Goal: Information Seeking & Learning: Learn about a topic

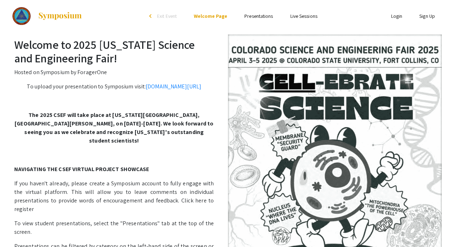
click at [258, 17] on link "Presentations" at bounding box center [259, 16] width 29 height 6
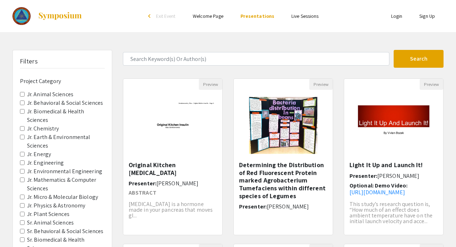
click at [23, 101] on Sciences "Jr. Behavioral & Social Sciences" at bounding box center [22, 103] width 5 height 5
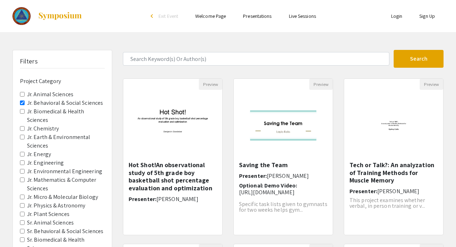
click at [22, 109] on Sciences "Jr. Biomedical & Health Sciences" at bounding box center [22, 111] width 5 height 5
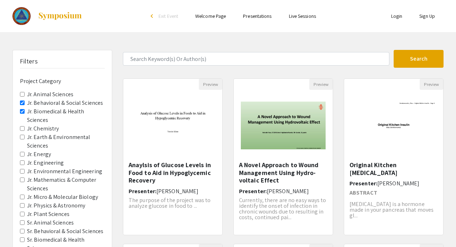
click at [23, 126] on Chemistry "Jr. Chemistry" at bounding box center [22, 128] width 5 height 5
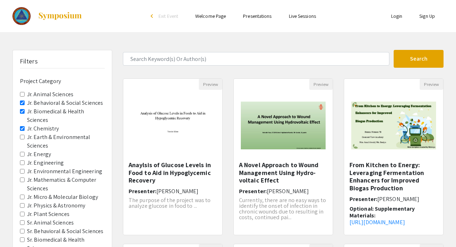
click at [22, 152] on Energy "Jr. Energy" at bounding box center [22, 154] width 5 height 5
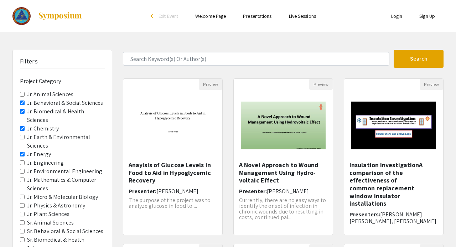
click at [22, 135] on Sciences "Jr. Earth & Environmental Sciences" at bounding box center [22, 137] width 5 height 5
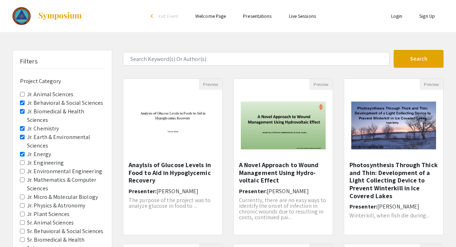
click at [23, 203] on Astronomy "Jr. Physics & Astronomy" at bounding box center [22, 205] width 5 height 5
click at [24, 210] on span "Jr. Plant Sciences" at bounding box center [62, 214] width 85 height 9
click at [22, 212] on Sciences "Jr. Plant Sciences" at bounding box center [22, 214] width 5 height 5
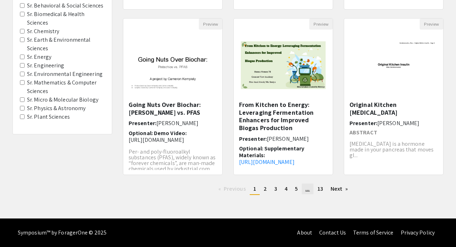
scroll to position [226, 0]
click at [297, 186] on span "5" at bounding box center [296, 188] width 3 height 7
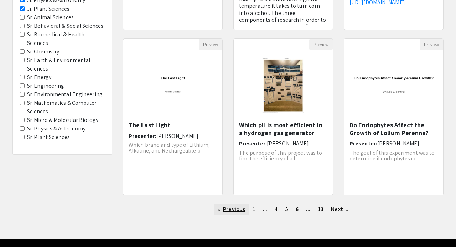
scroll to position [212, 0]
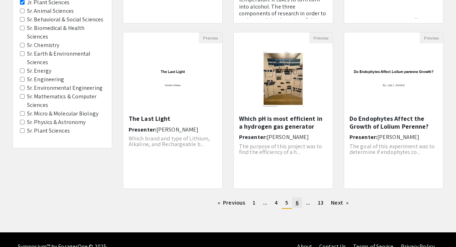
click at [296, 203] on span "6" at bounding box center [297, 202] width 3 height 7
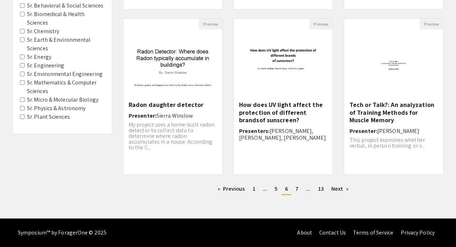
scroll to position [226, 0]
click at [297, 188] on span "7" at bounding box center [297, 188] width 3 height 7
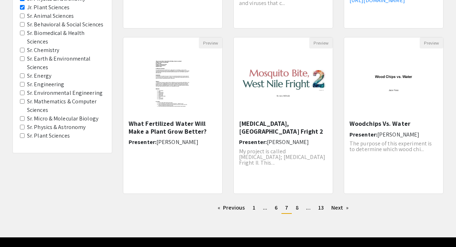
scroll to position [207, 0]
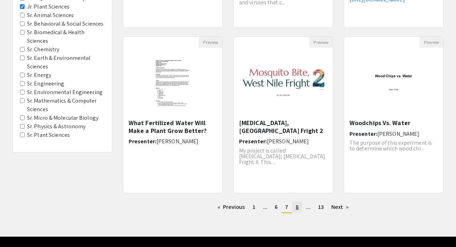
click at [297, 209] on span "8" at bounding box center [297, 206] width 3 height 7
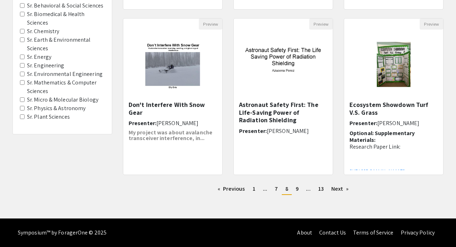
scroll to position [226, 0]
click at [298, 190] on span "9" at bounding box center [297, 188] width 3 height 7
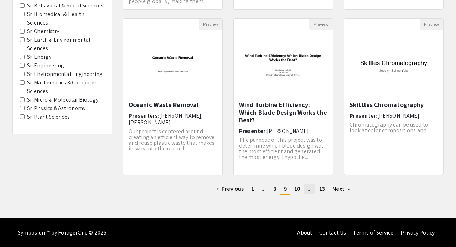
scroll to position [226, 0]
click at [298, 189] on span "10" at bounding box center [297, 188] width 6 height 7
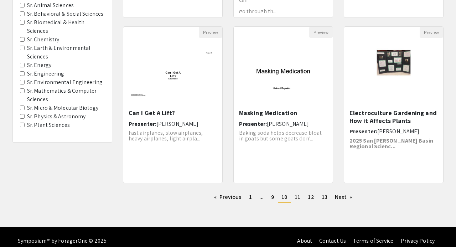
scroll to position [225, 0]
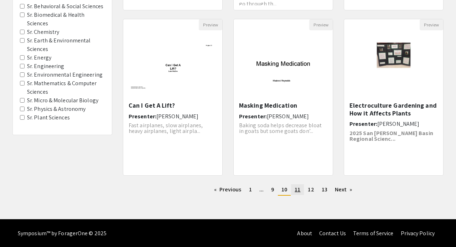
click at [299, 190] on span "11" at bounding box center [298, 189] width 6 height 7
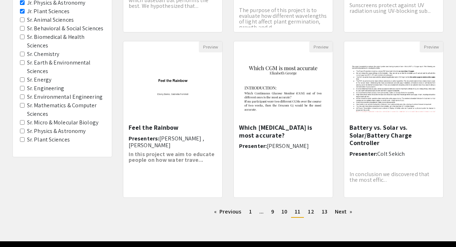
scroll to position [203, 0]
click at [310, 214] on span "12" at bounding box center [311, 211] width 6 height 7
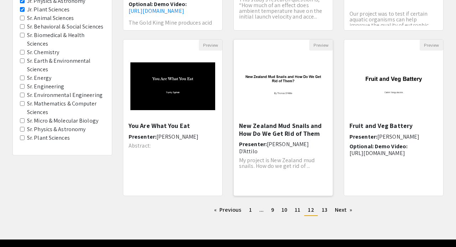
scroll to position [206, 0]
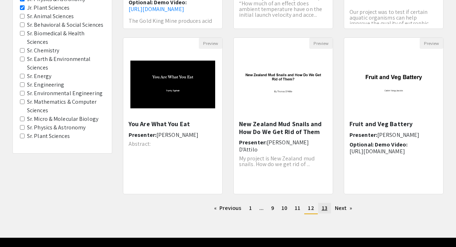
click at [324, 207] on span "13" at bounding box center [325, 207] width 6 height 7
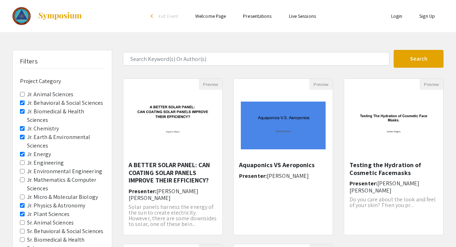
click at [22, 101] on Sciences "Jr. Behavioral & Social Sciences" at bounding box center [22, 103] width 5 height 5
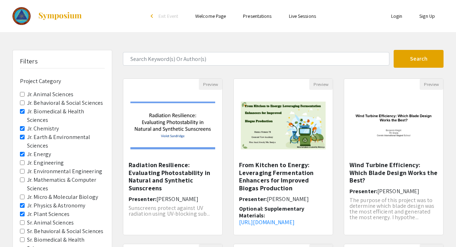
click at [23, 109] on Sciences "Jr. Biomedical & Health Sciences" at bounding box center [22, 111] width 5 height 5
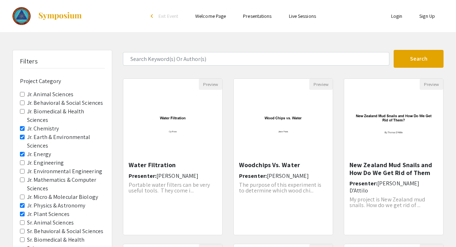
click at [22, 126] on Chemistry "Jr. Chemistry" at bounding box center [22, 128] width 5 height 5
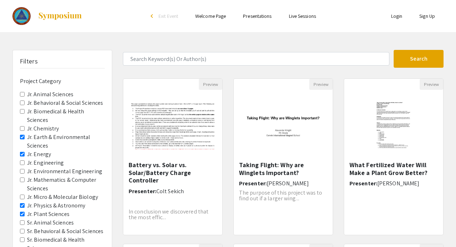
click at [22, 135] on Sciences "Jr. Earth & Environmental Sciences" at bounding box center [22, 137] width 5 height 5
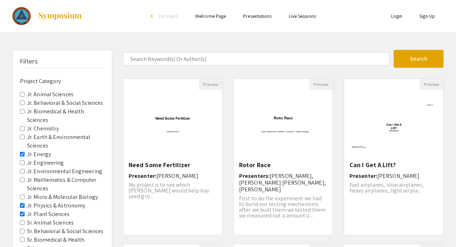
click at [23, 152] on Energy "Jr. Energy" at bounding box center [22, 154] width 5 height 5
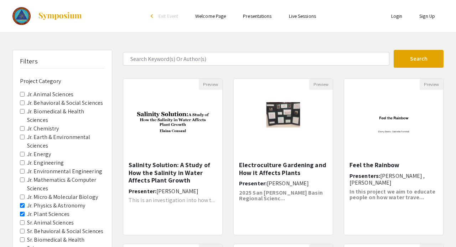
click at [22, 203] on Astronomy "Jr. Physics & Astronomy" at bounding box center [22, 205] width 5 height 5
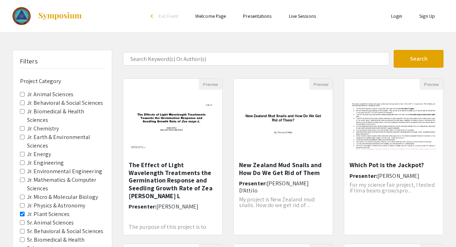
click at [22, 212] on Sciences "Jr. Plant Sciences" at bounding box center [22, 214] width 5 height 5
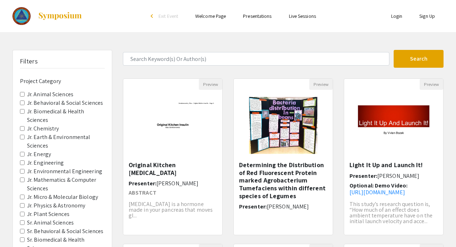
click at [24, 90] on span "Jr. Animal Sciences" at bounding box center [62, 94] width 85 height 9
click at [22, 92] on Sciences "Jr. Animal Sciences" at bounding box center [22, 94] width 5 height 5
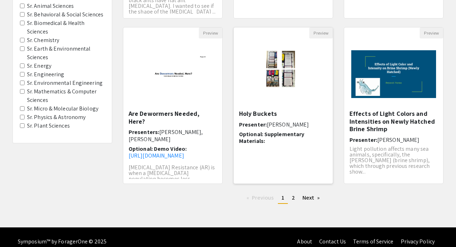
scroll to position [217, 0]
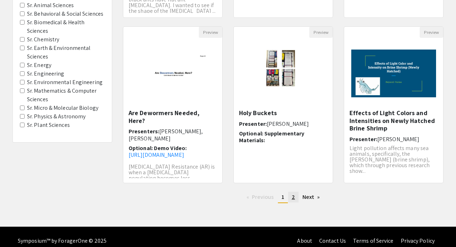
click at [293, 197] on span "2" at bounding box center [293, 196] width 3 height 7
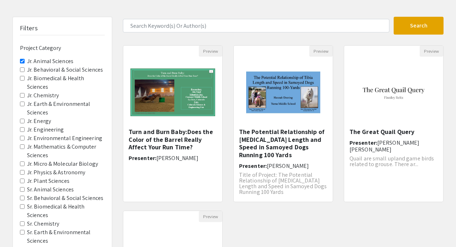
scroll to position [25, 0]
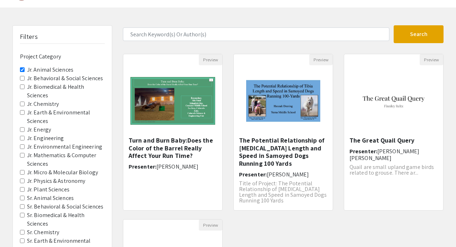
click at [23, 66] on span "Jr. Animal Sciences" at bounding box center [62, 70] width 85 height 9
click at [23, 67] on Sciences "Jr. Animal Sciences" at bounding box center [22, 69] width 5 height 5
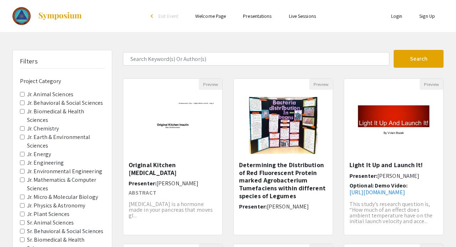
click at [22, 101] on Sciences "Jr. Behavioral & Social Sciences" at bounding box center [22, 103] width 5 height 5
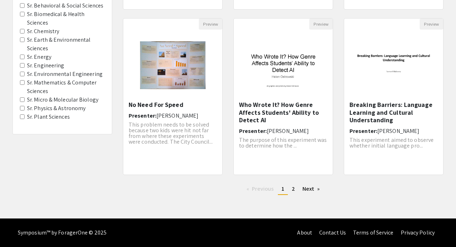
scroll to position [226, 0]
